Goal: Information Seeking & Learning: Compare options

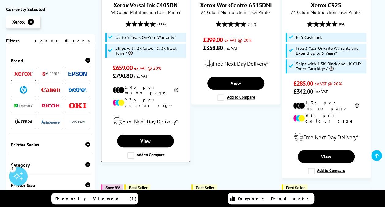
scroll to position [276, 0]
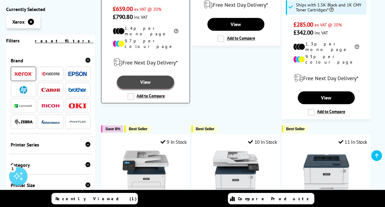
click at [144, 75] on link "View" at bounding box center [145, 81] width 57 height 13
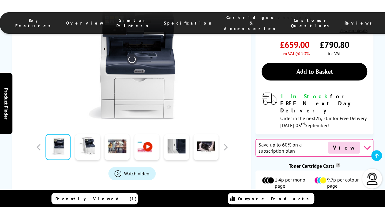
scroll to position [245, 0]
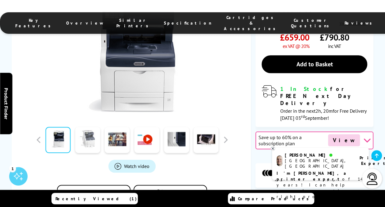
click at [91, 127] on link at bounding box center [87, 140] width 25 height 26
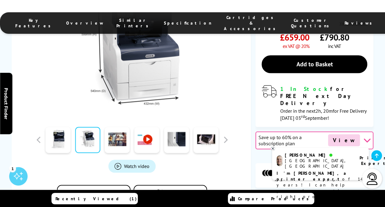
click at [88, 127] on link at bounding box center [87, 140] width 25 height 26
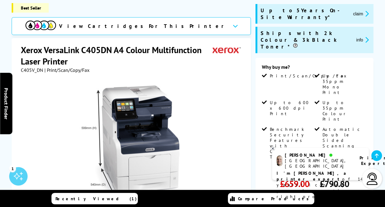
scroll to position [92, 0]
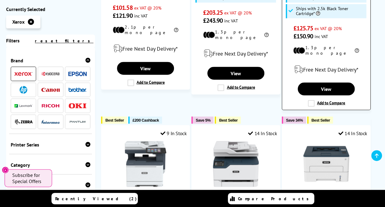
scroll to position [521, 0]
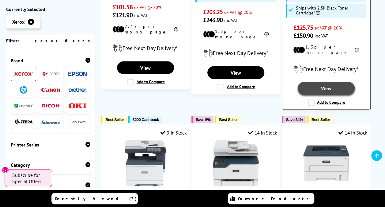
click at [320, 82] on link "View" at bounding box center [326, 88] width 57 height 13
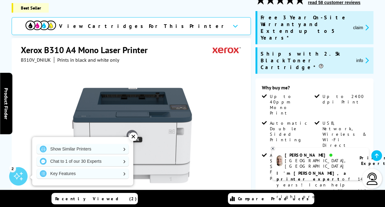
click at [135, 137] on div "✕" at bounding box center [133, 136] width 9 height 9
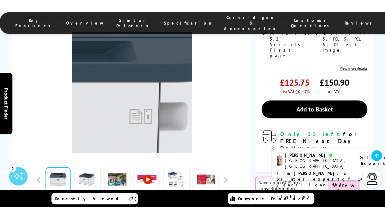
scroll to position [215, 0]
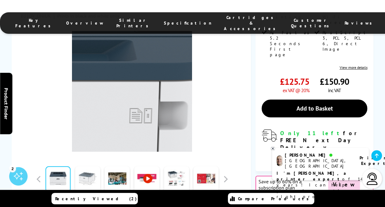
click at [87, 166] on link at bounding box center [87, 179] width 25 height 26
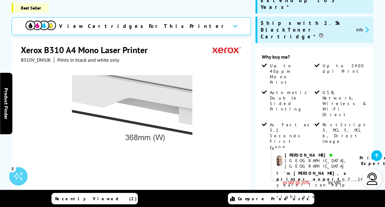
scroll to position [0, 0]
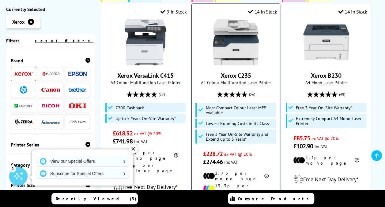
scroll to position [674, 0]
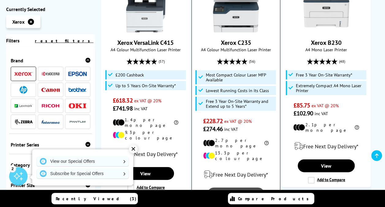
click at [232, 187] on link "View" at bounding box center [236, 193] width 57 height 13
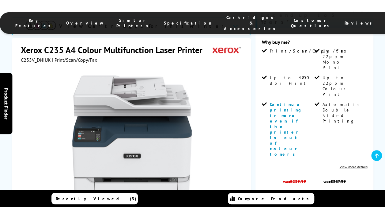
scroll to position [215, 0]
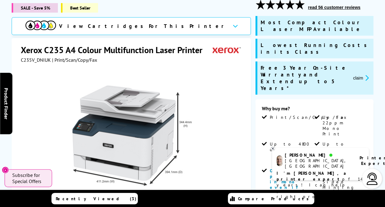
scroll to position [31, 0]
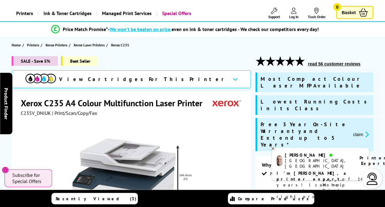
click at [225, 144] on div at bounding box center [132, 185] width 223 height 139
